Goal: Task Accomplishment & Management: Manage account settings

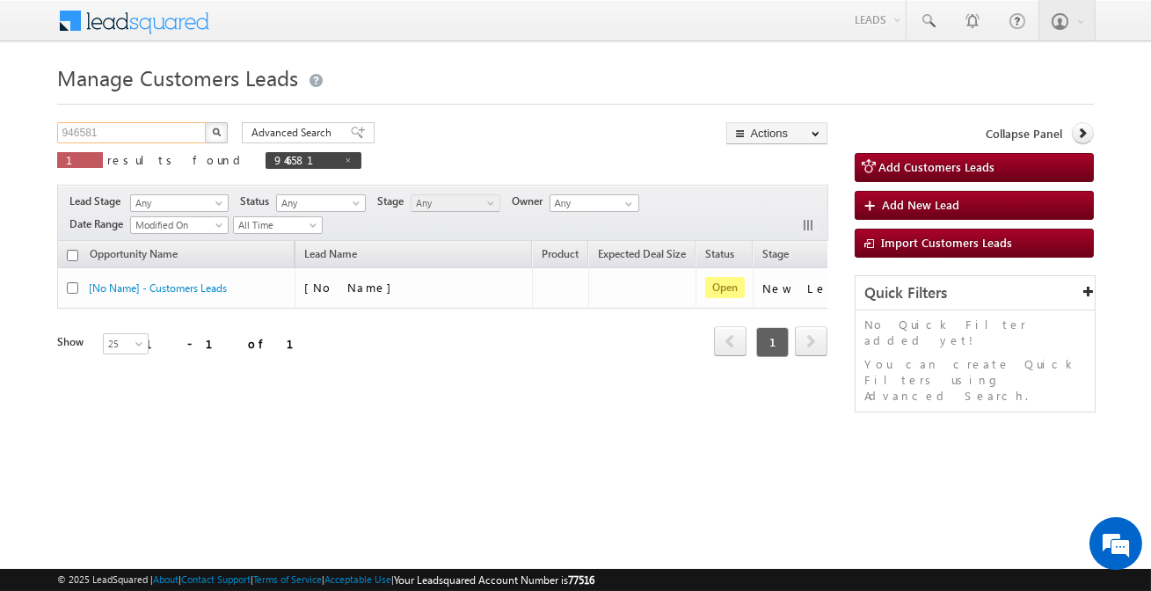
click at [154, 130] on input "946581" at bounding box center [132, 132] width 150 height 21
click at [205, 122] on button "button" at bounding box center [216, 132] width 23 height 21
click at [192, 145] on div "946581 X 1 results found 946581" at bounding box center [209, 147] width 304 height 50
click at [181, 124] on input "946581" at bounding box center [132, 132] width 150 height 21
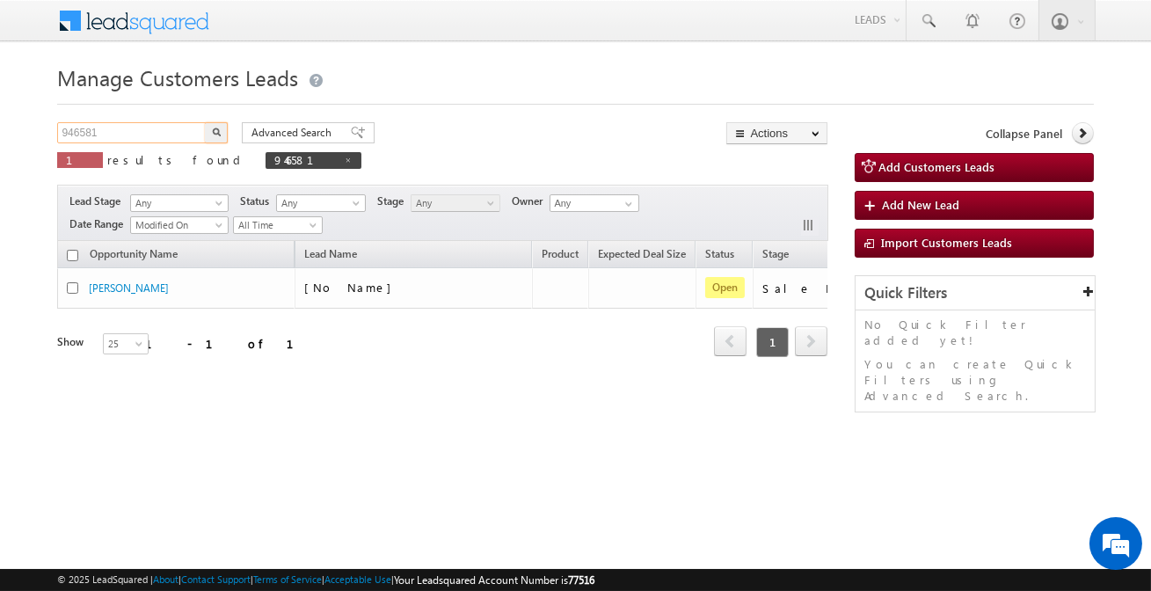
click at [181, 124] on input "946581" at bounding box center [132, 132] width 150 height 21
paste input "940"
type input "946940"
click at [205, 122] on button "button" at bounding box center [216, 132] width 23 height 21
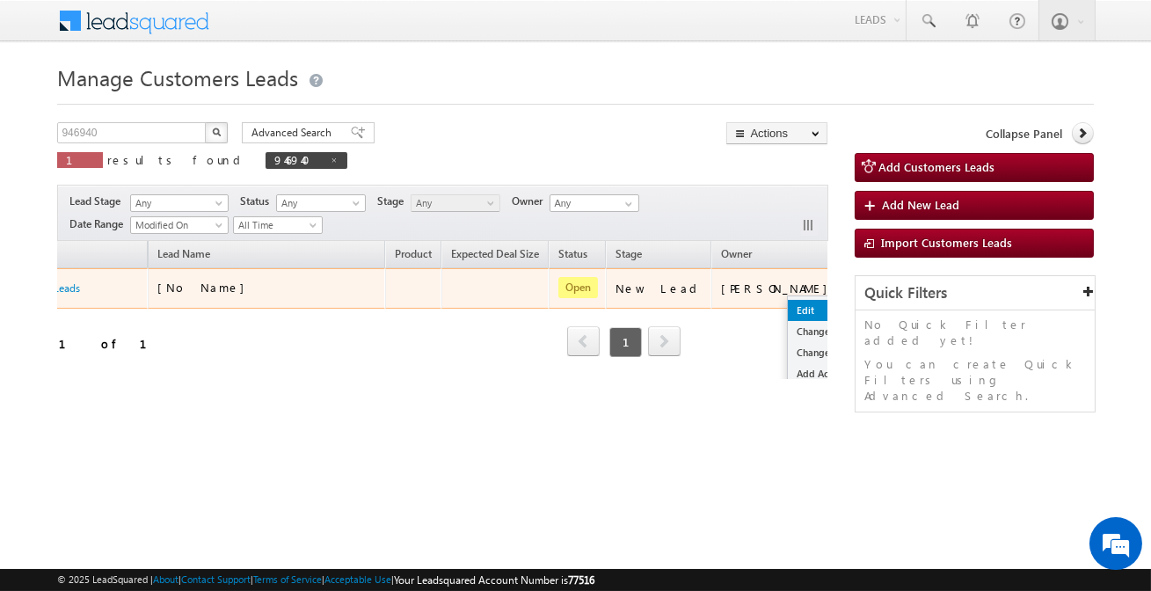
click at [788, 309] on link "Edit" at bounding box center [832, 310] width 88 height 21
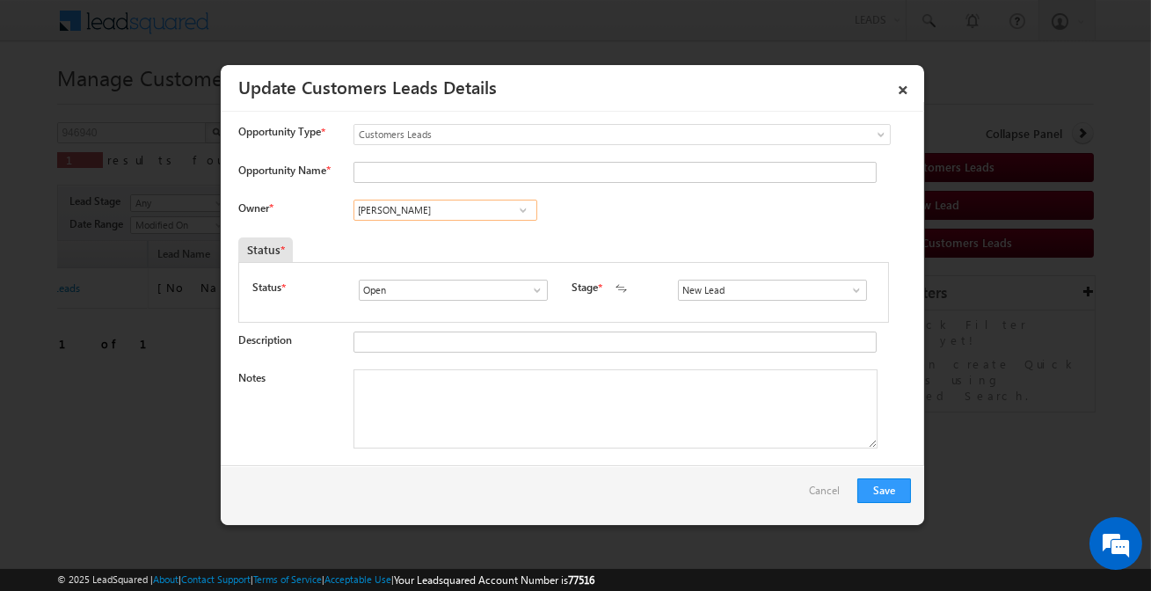
click at [423, 216] on input "[PERSON_NAME]" at bounding box center [446, 210] width 184 height 21
paste input "[PERSON_NAME]"
click at [466, 230] on link "Nirmal Kumar Nagar nirmal.nagar1@sgrlimited.in" at bounding box center [446, 237] width 184 height 33
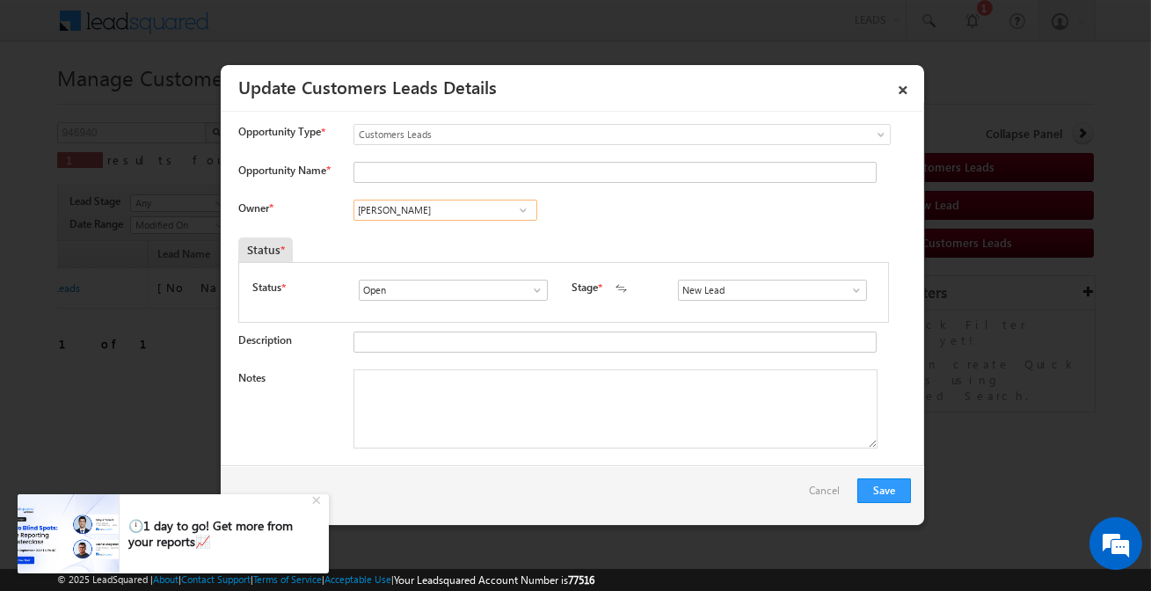
type input "[PERSON_NAME]"
click at [714, 284] on input "New Lead" at bounding box center [772, 290] width 189 height 21
click at [714, 311] on link "Sales Marked" at bounding box center [772, 311] width 188 height 20
type input "Sales Marked"
click at [316, 501] on div "+" at bounding box center [318, 498] width 21 height 21
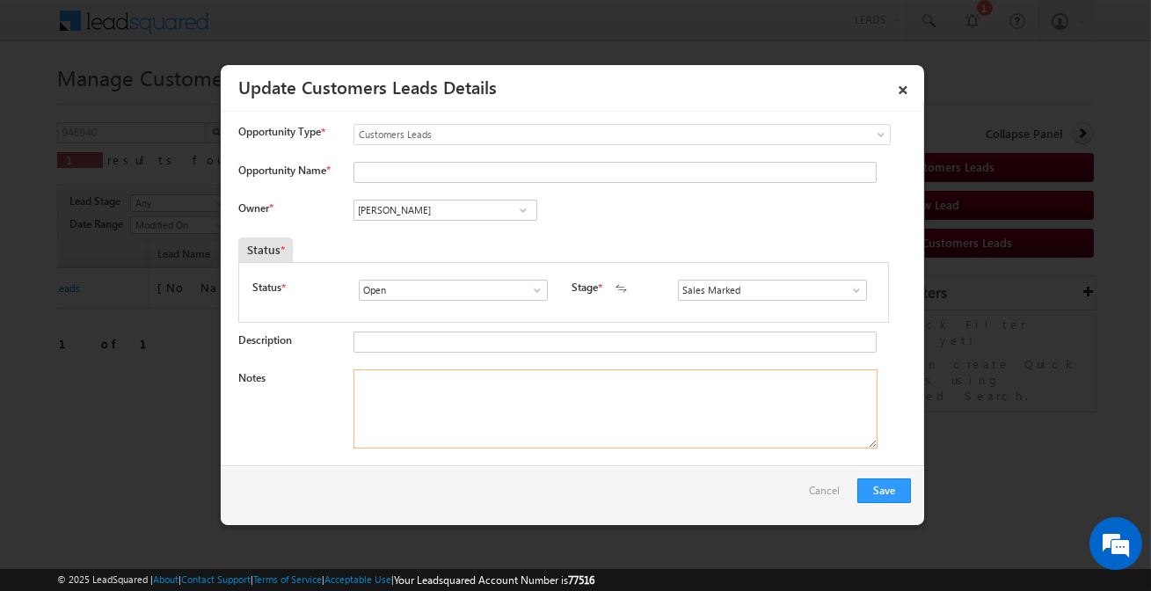
drag, startPoint x: 420, startPoint y: 420, endPoint x: 374, endPoint y: 220, distance: 205.7
click at [422, 420] on textarea "Notes" at bounding box center [616, 408] width 524 height 79
paste textarea "[PERSON_NAME] / Construction / 5 Lakh / Customer is self-Employed and his incom…"
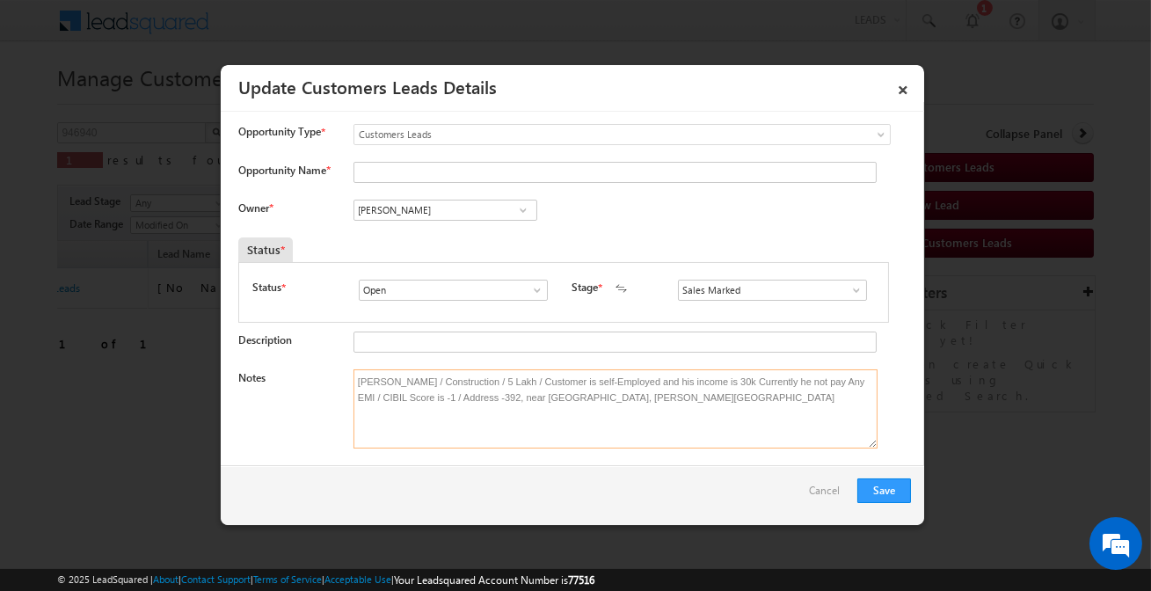
type textarea "[PERSON_NAME] / Construction / 5 Lakh / Customer is self-Employed and his incom…"
click at [445, 177] on input "Opportunity Name *" at bounding box center [615, 172] width 523 height 21
paste input "[PERSON_NAME]"
type input "[PERSON_NAME]"
click at [874, 493] on button "Save" at bounding box center [885, 491] width 54 height 25
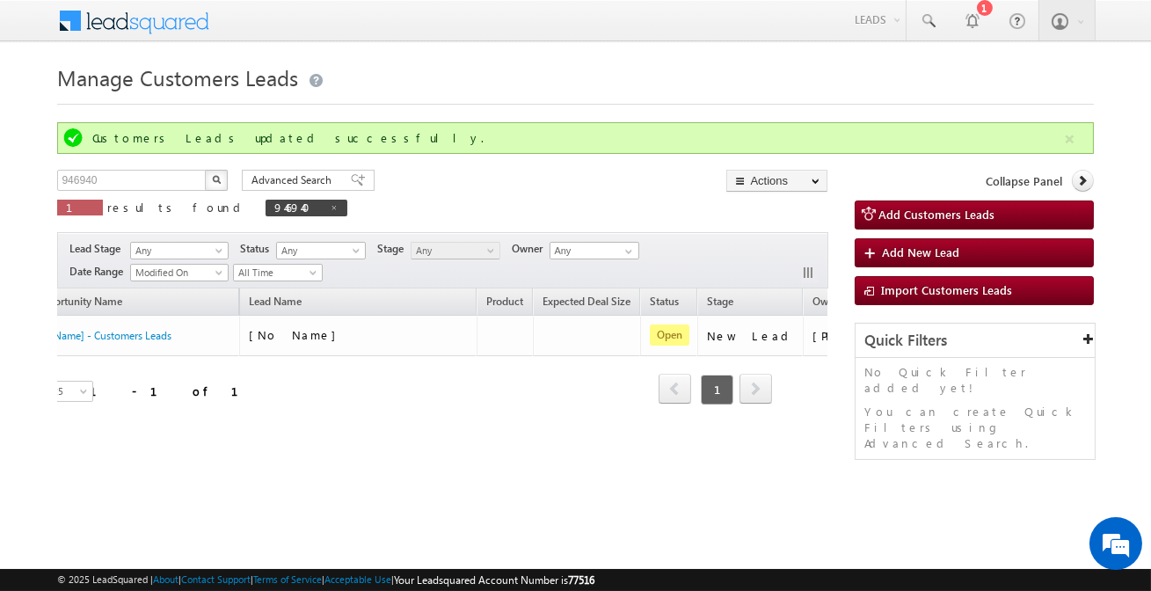
scroll to position [0, 0]
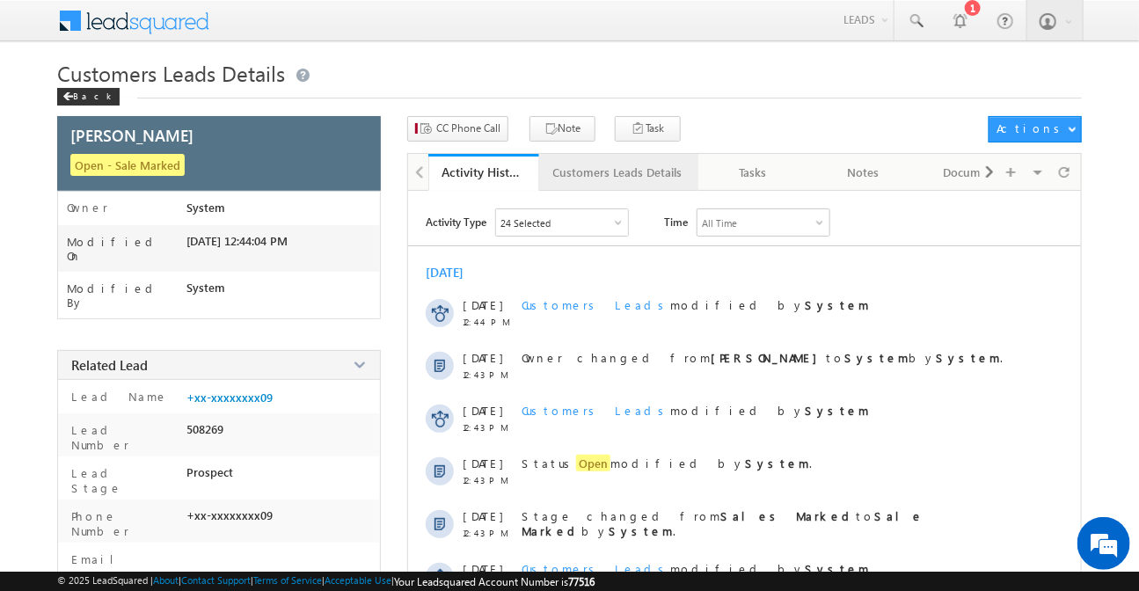
click at [601, 179] on div "Customers Leads Details" at bounding box center [617, 172] width 129 height 21
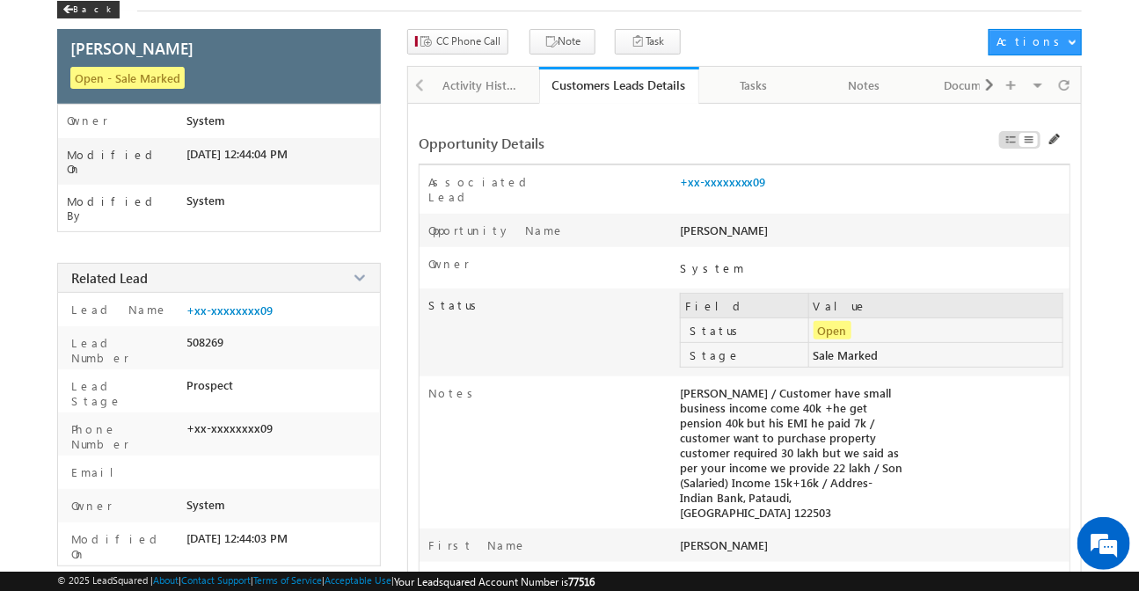
scroll to position [239, 0]
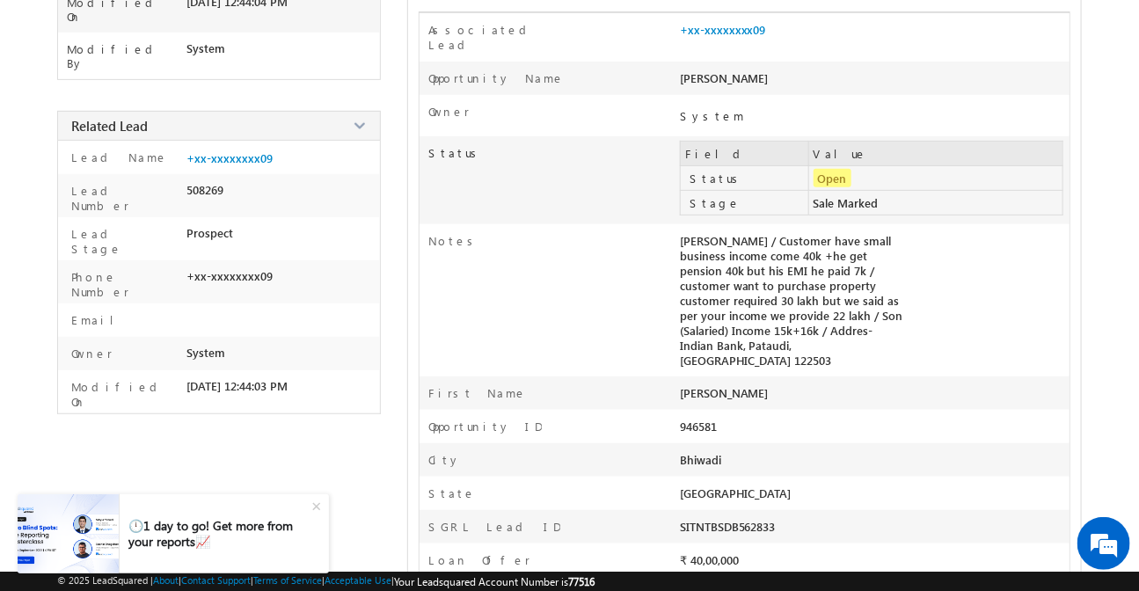
copy div "Notes SADARAM YADAV / Customer have small business income come 40k +he get pens…"
drag, startPoint x: 662, startPoint y: 224, endPoint x: 810, endPoint y: 316, distance: 173.8
click at [810, 316] on div "Notes SADARAM YADAV / Customer have small business income come 40k +he get pens…" at bounding box center [745, 300] width 650 height 152
click at [674, 233] on div "Notes" at bounding box center [550, 245] width 260 height 25
copy div "SADARAM YADAV / Customer have small business income come 40k +he get pension 40…"
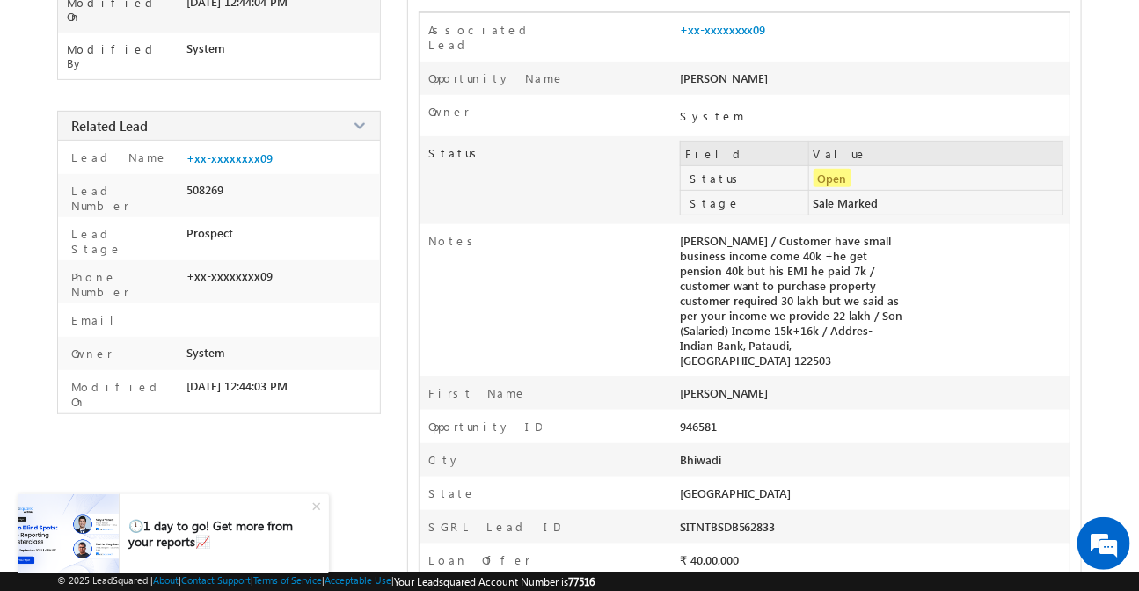
drag, startPoint x: 682, startPoint y: 226, endPoint x: 857, endPoint y: 333, distance: 205.3
click at [857, 333] on div "SADARAM YADAV / Customer have small business income come 40k +he get pension 40…" at bounding box center [797, 304] width 234 height 143
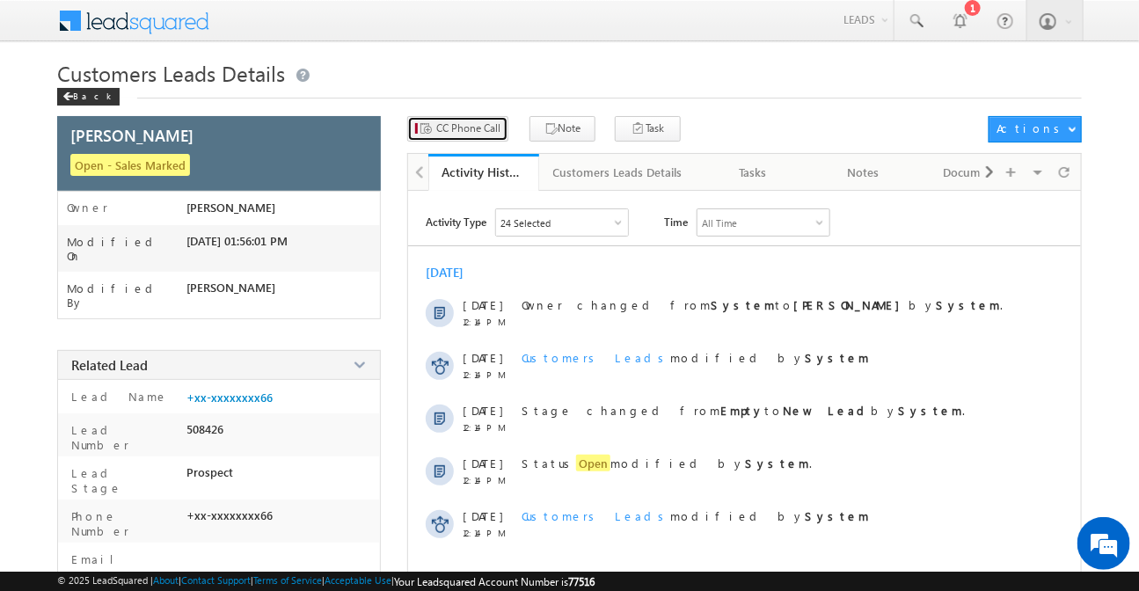
click at [470, 119] on button "CC Phone Call" at bounding box center [457, 129] width 101 height 26
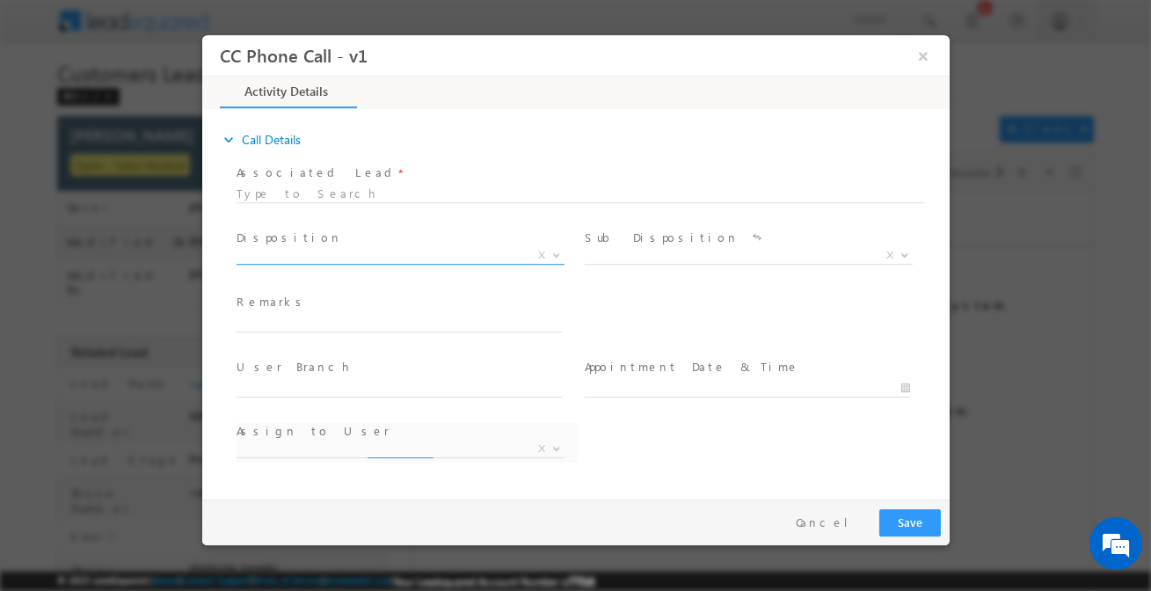
click at [376, 248] on span "X" at bounding box center [400, 256] width 328 height 18
select select "[EMAIL_ADDRESS][DOMAIN_NAME]"
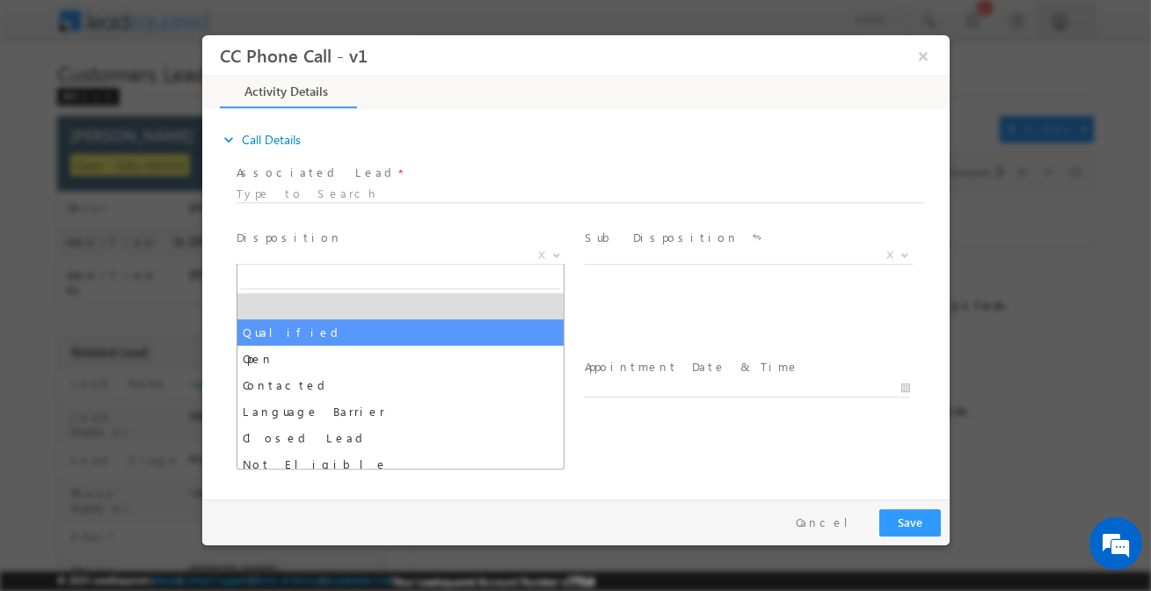
drag, startPoint x: 329, startPoint y: 354, endPoint x: 332, endPoint y: 336, distance: 17.9
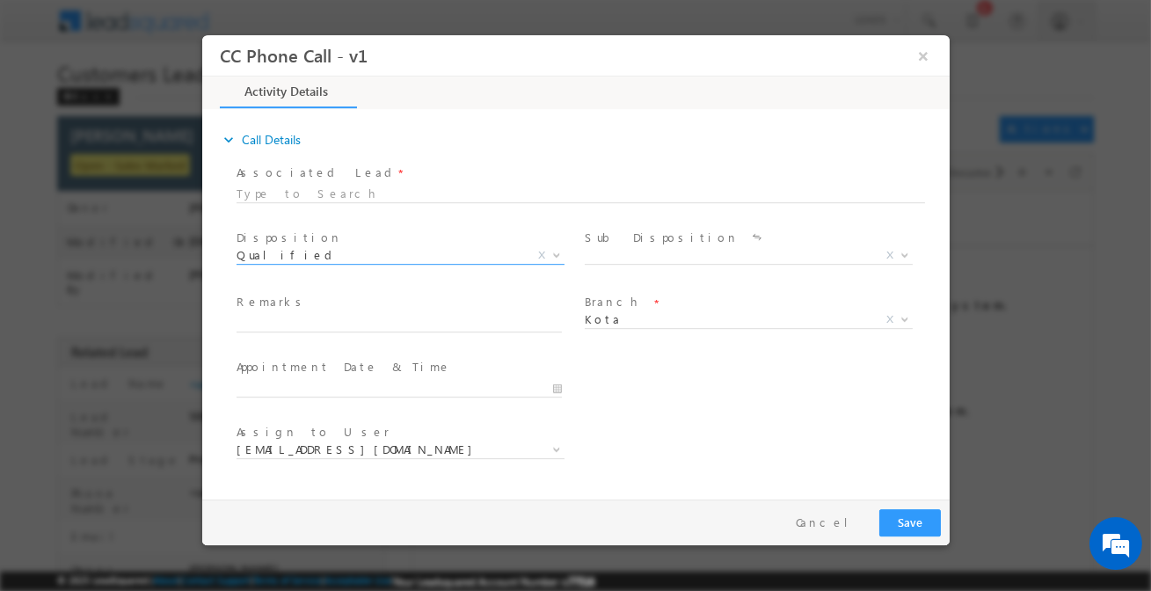
select select "Qualified"
click at [332, 336] on span at bounding box center [398, 341] width 325 height 19
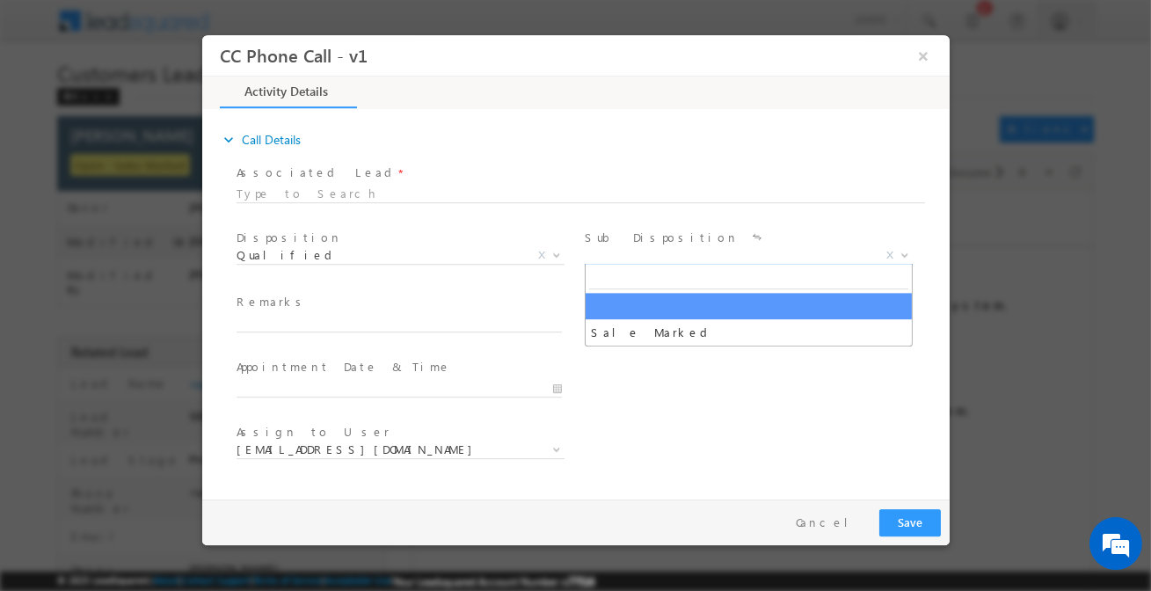
click at [715, 259] on span "X" at bounding box center [748, 256] width 328 height 18
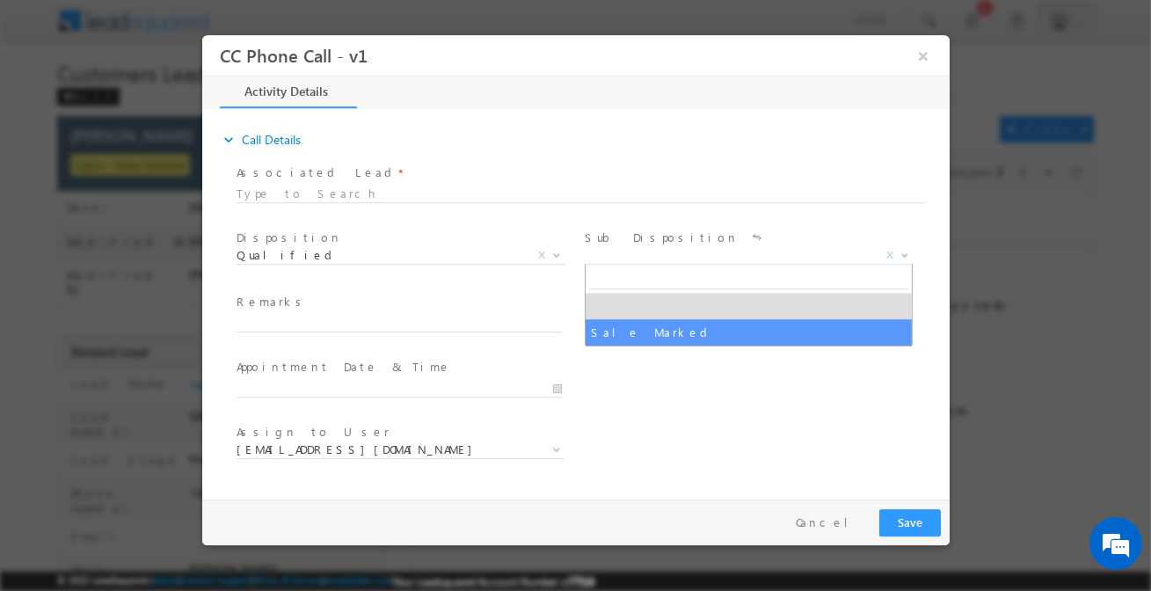
select select "Sale Marked"
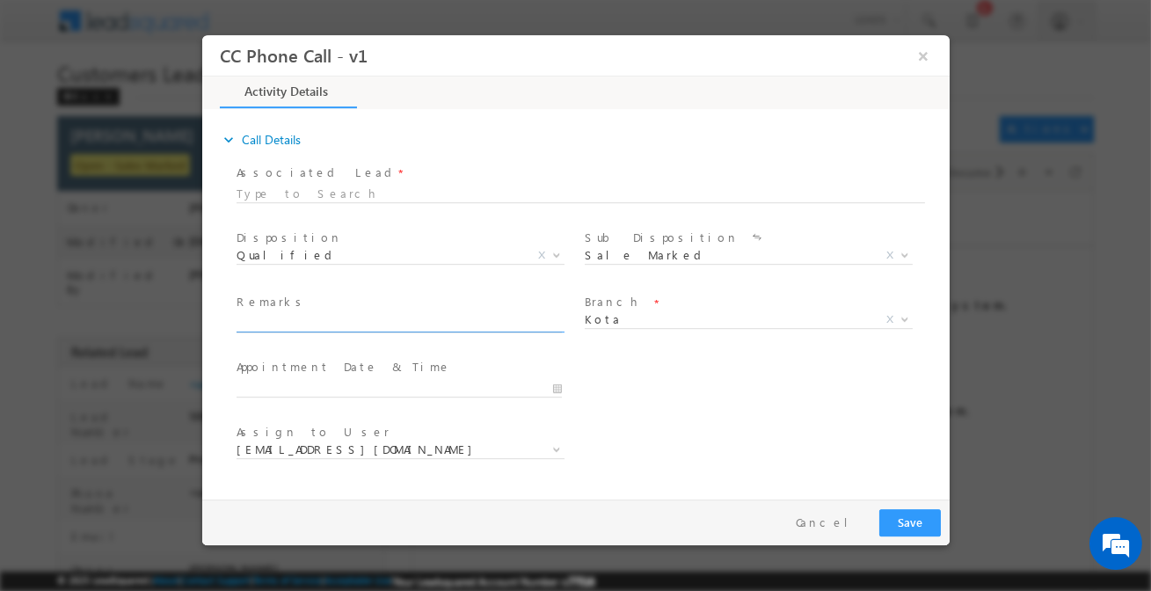
click at [467, 322] on input "text" at bounding box center [398, 324] width 325 height 18
paste input "[PERSON_NAME]"
drag, startPoint x: 394, startPoint y: 315, endPoint x: 181, endPoint y: 312, distance: 212.9
click at [201, 312] on html "CC Phone Call - v1 × Activity Details * Yes" at bounding box center [575, 263] width 748 height 457
paste input "[PERSON_NAME] / Construction / 5 Lakh / Customer is self-Employed and his incom…"
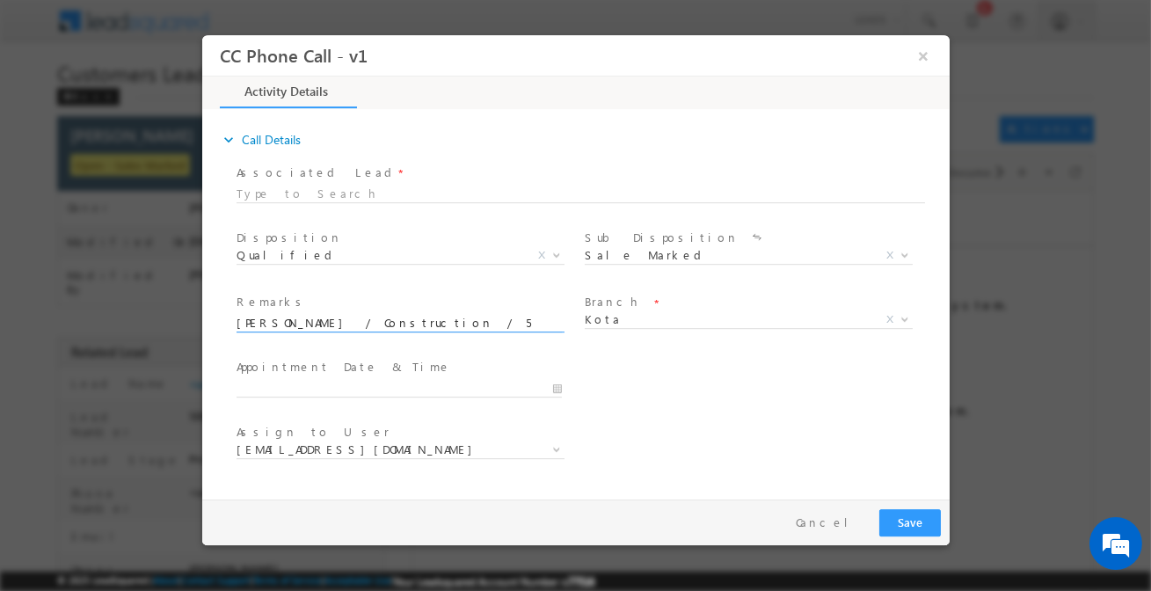
scroll to position [0, 739]
type input "[PERSON_NAME] / Construction / 5 Lakh / Customer is self-Employed and his incom…"
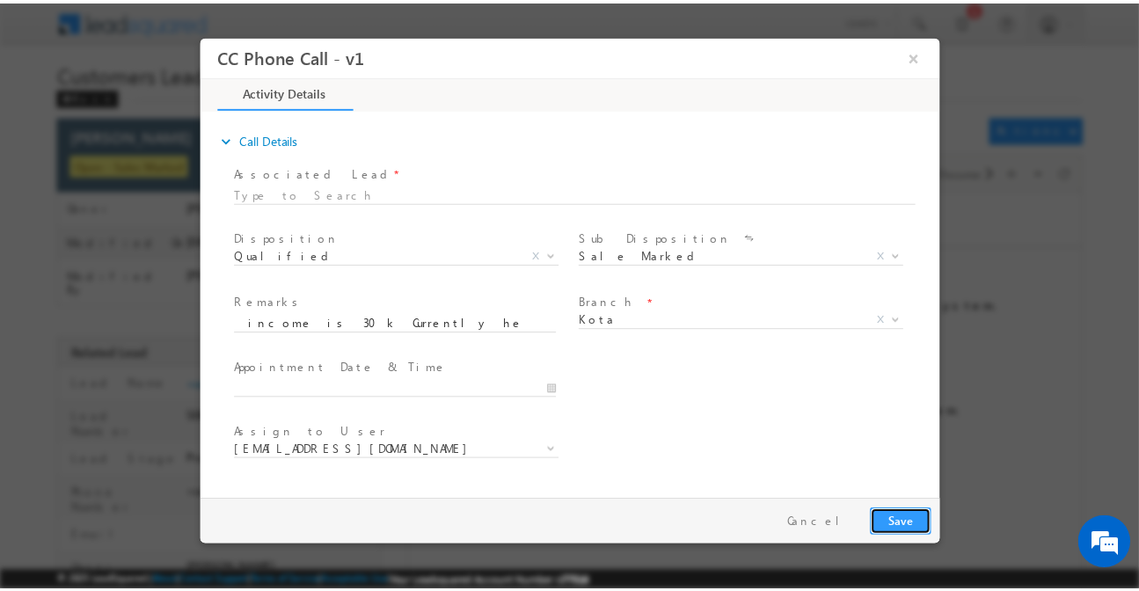
scroll to position [0, 0]
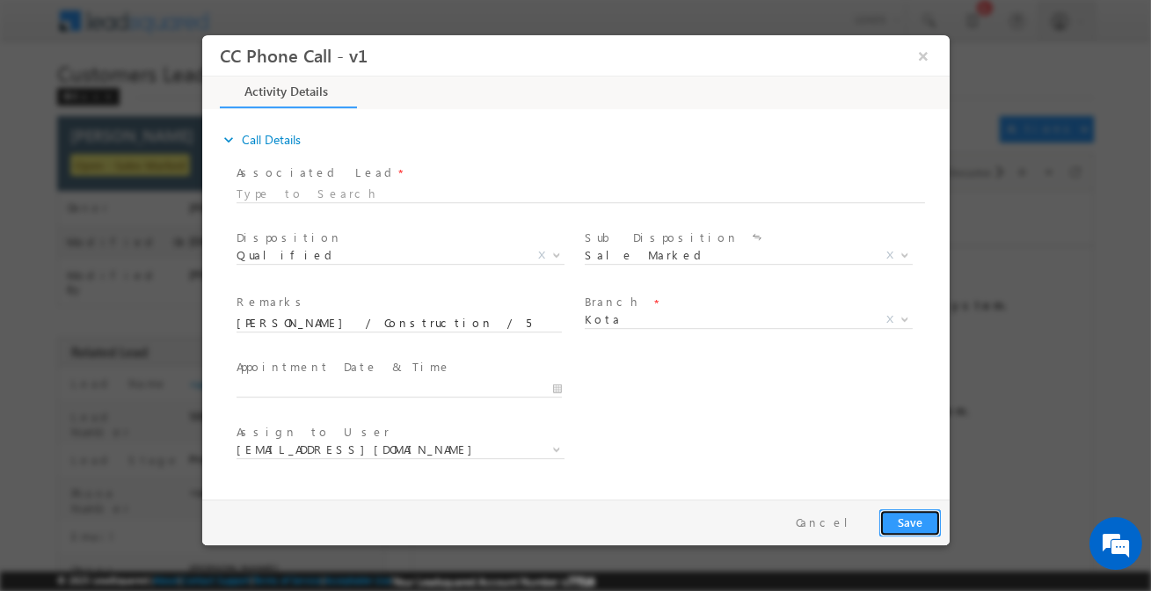
click at [895, 518] on button "Save" at bounding box center [910, 522] width 62 height 27
